Goal: Task Accomplishment & Management: Complete application form

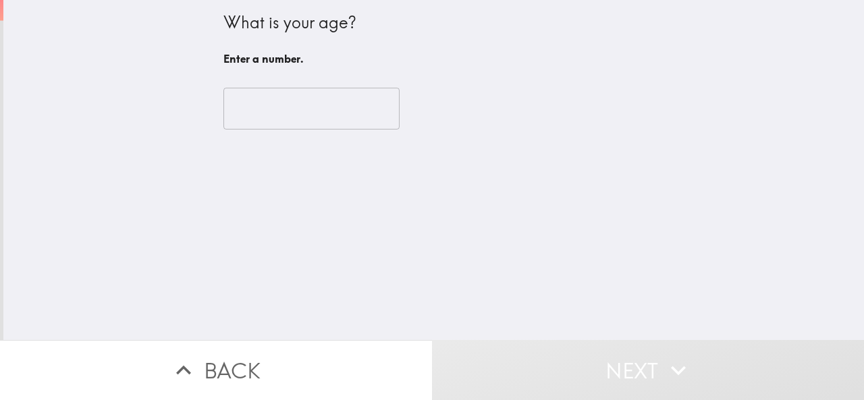
click at [297, 95] on input "number" at bounding box center [311, 109] width 176 height 42
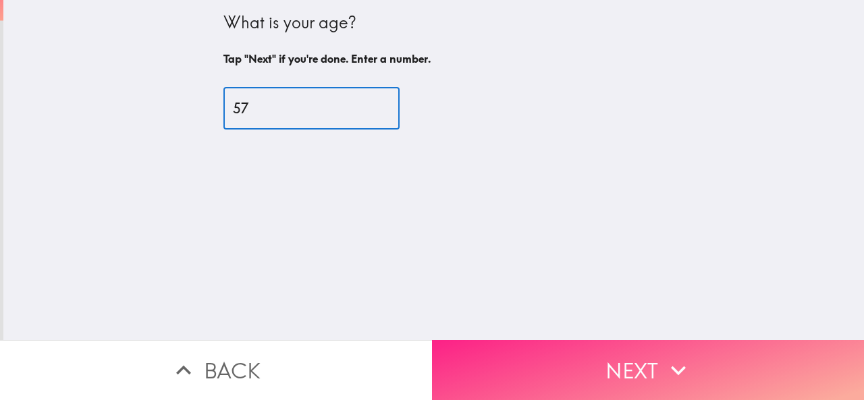
type input "57"
click at [518, 349] on button "Next" at bounding box center [648, 370] width 432 height 60
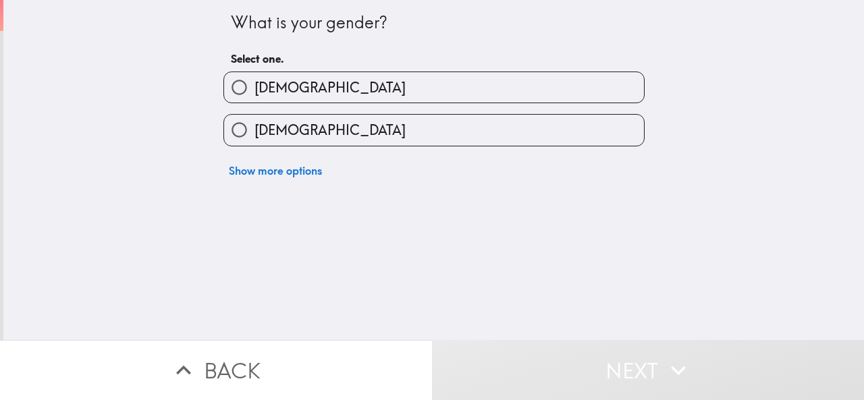
click at [369, 102] on label "[DEMOGRAPHIC_DATA]" at bounding box center [434, 87] width 420 height 30
click at [254, 102] on input "[DEMOGRAPHIC_DATA]" at bounding box center [239, 87] width 30 height 30
radio input "true"
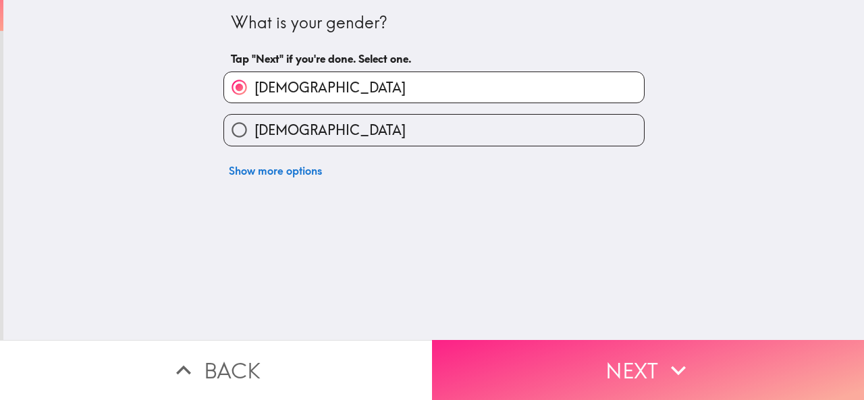
click at [569, 360] on button "Next" at bounding box center [648, 370] width 432 height 60
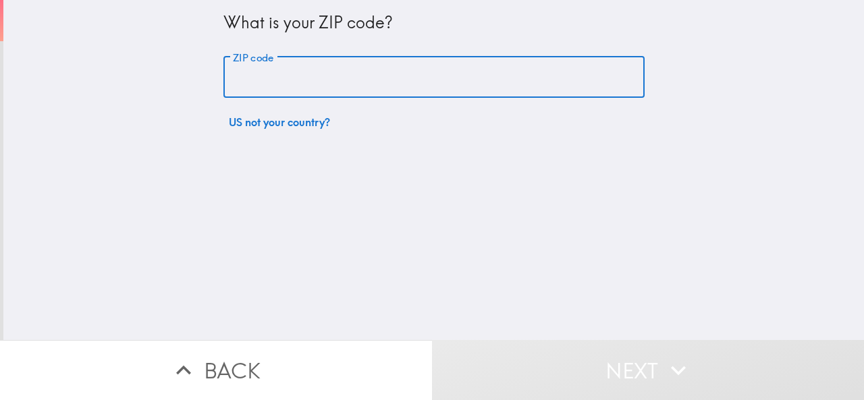
click at [300, 67] on input "ZIP code" at bounding box center [433, 78] width 421 height 42
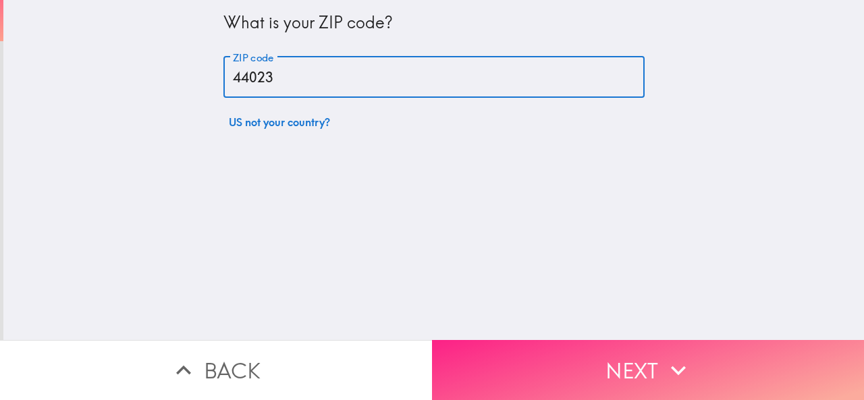
type input "44023"
click at [533, 360] on button "Next" at bounding box center [648, 370] width 432 height 60
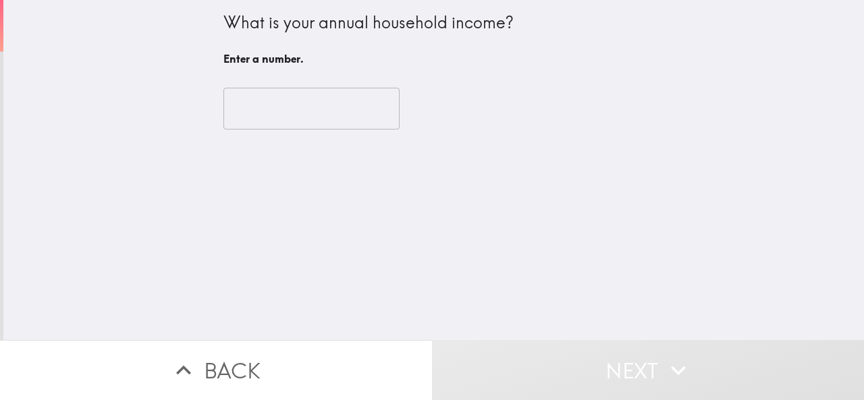
click at [289, 122] on input "number" at bounding box center [311, 109] width 176 height 42
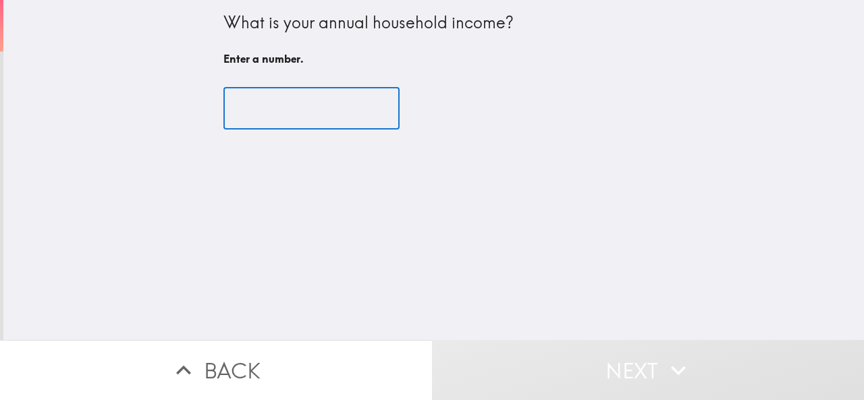
click at [292, 124] on input "number" at bounding box center [311, 109] width 176 height 42
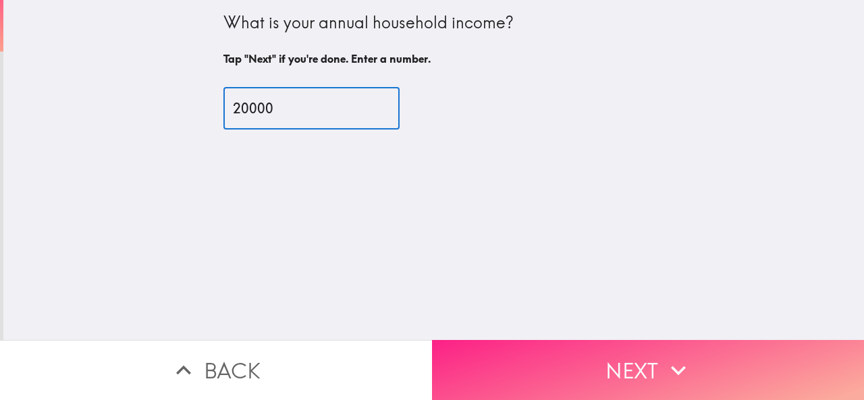
type input "20000"
click at [669, 365] on icon "button" at bounding box center [678, 371] width 30 height 30
